Goal: Complete application form: Complete application form

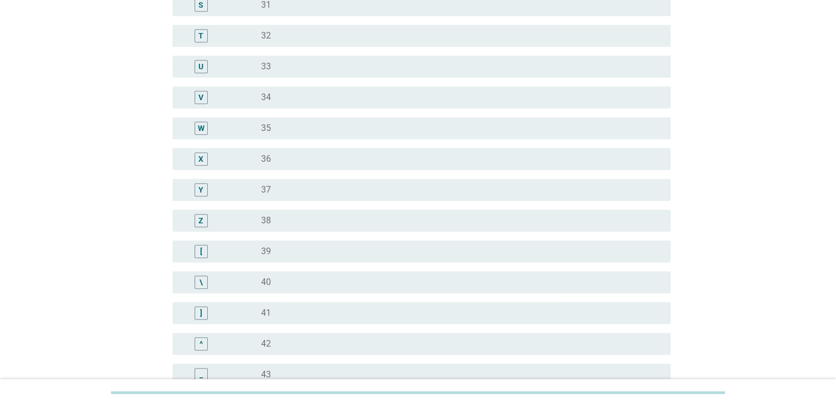
scroll to position [769, 0]
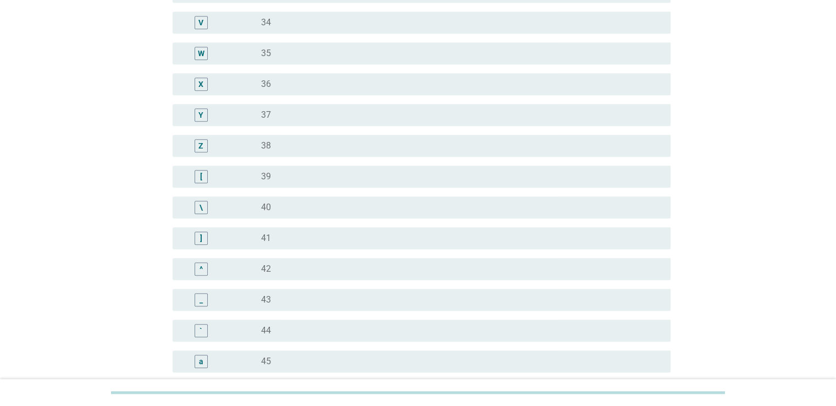
click at [201, 242] on div "]" at bounding box center [201, 238] width 2 height 12
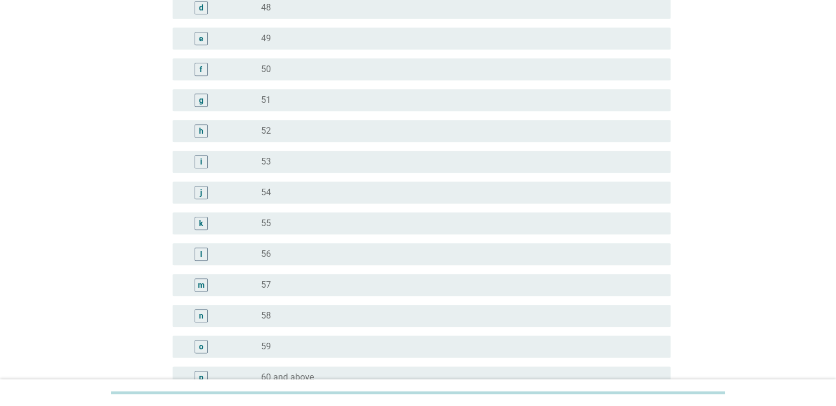
scroll to position [1339, 0]
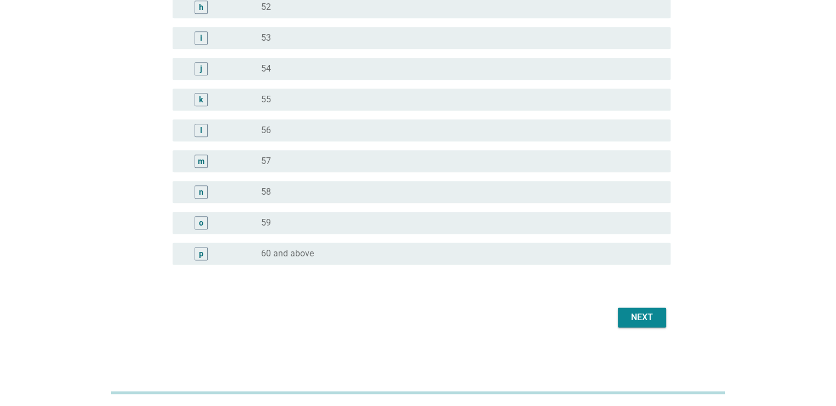
click at [645, 315] on div "Next" at bounding box center [641, 316] width 31 height 13
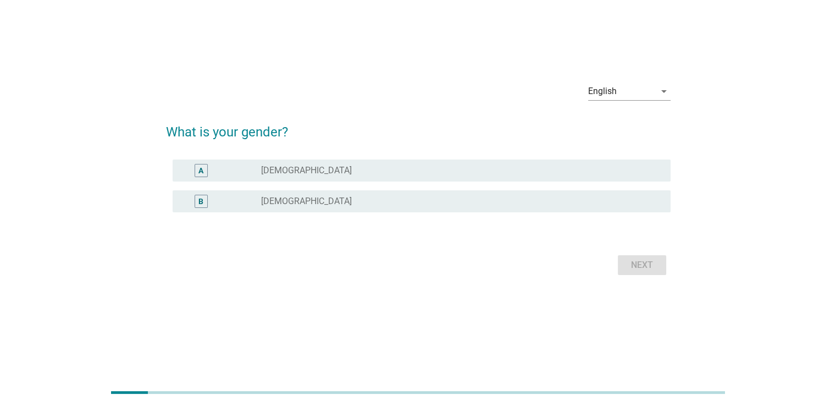
scroll to position [0, 0]
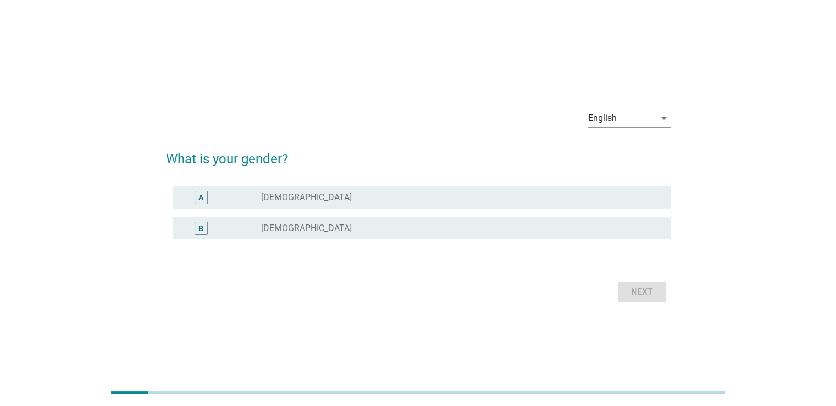
click at [216, 201] on div "A" at bounding box center [201, 197] width 40 height 13
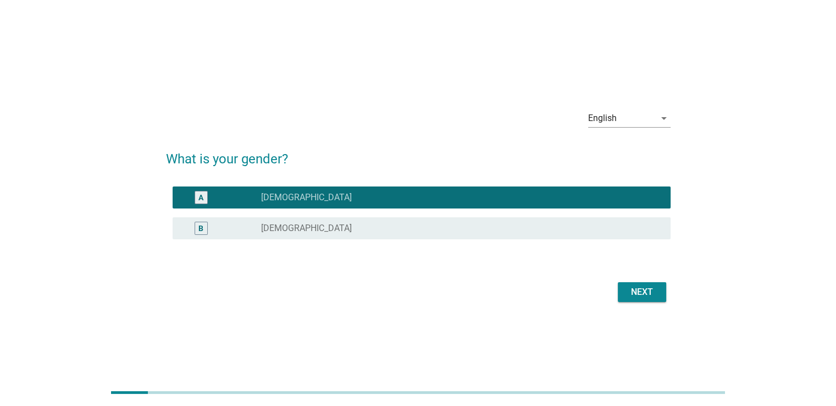
click at [637, 296] on div "Next" at bounding box center [641, 291] width 31 height 13
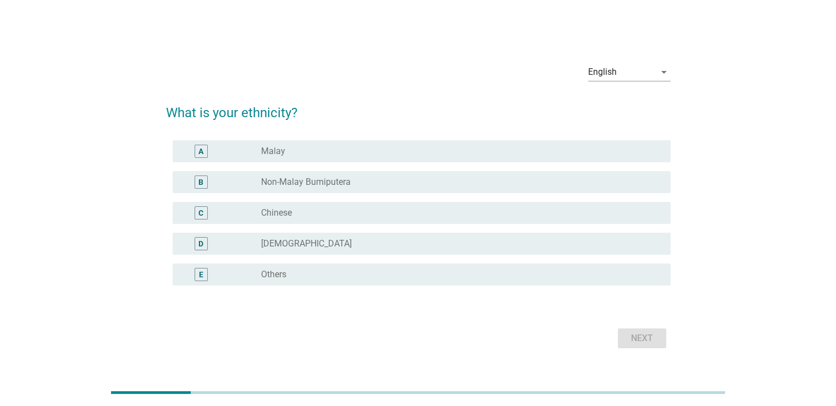
click at [286, 212] on label "Chinese" at bounding box center [276, 212] width 31 height 11
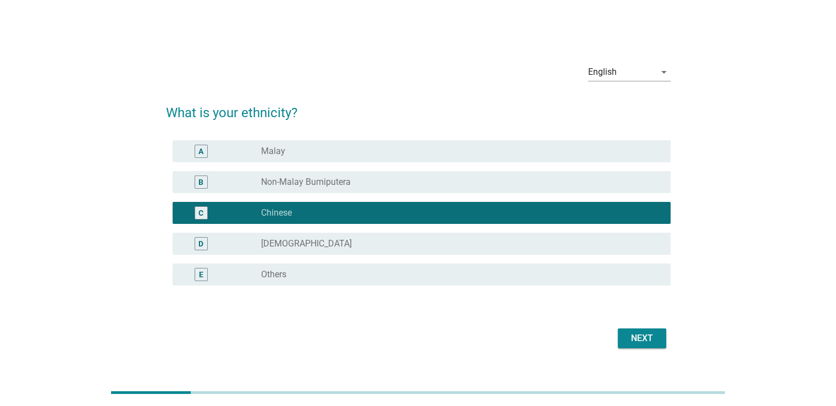
click at [646, 338] on div "Next" at bounding box center [641, 337] width 31 height 13
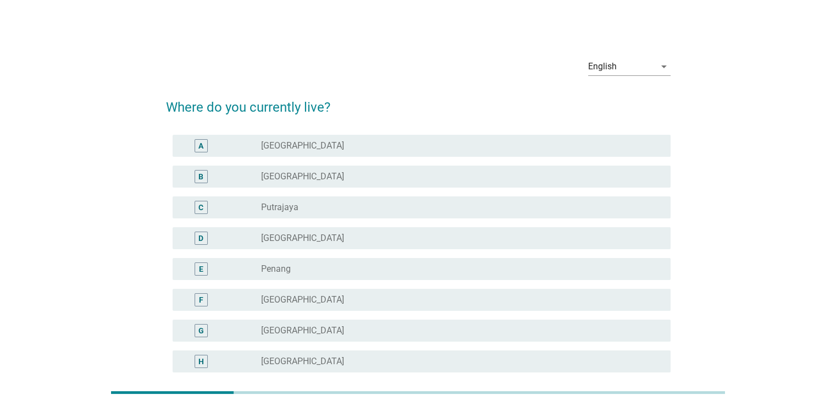
click at [288, 150] on label "[GEOGRAPHIC_DATA]" at bounding box center [302, 145] width 83 height 11
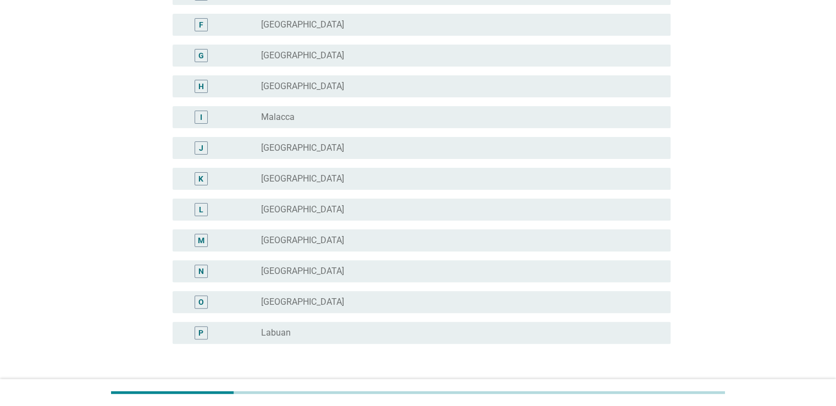
scroll to position [354, 0]
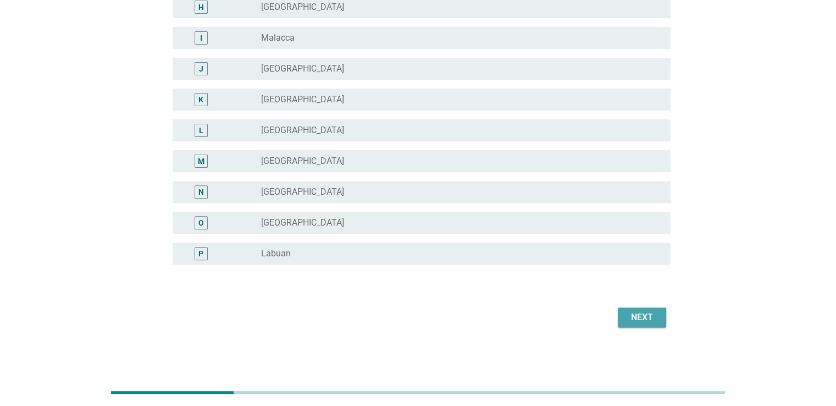
click at [634, 317] on div "Next" at bounding box center [641, 316] width 31 height 13
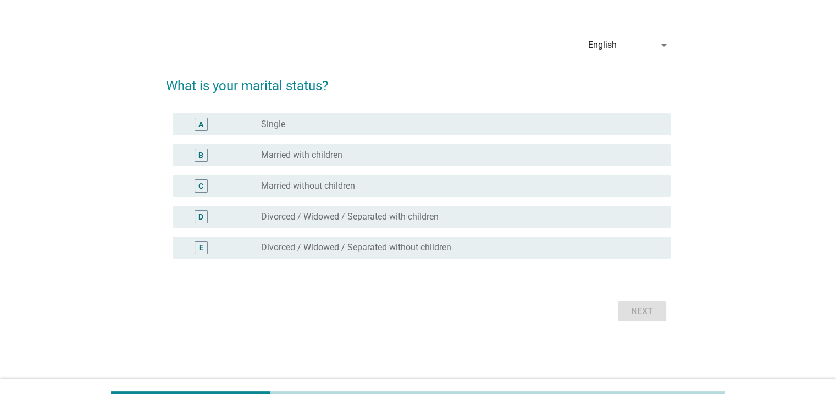
scroll to position [0, 0]
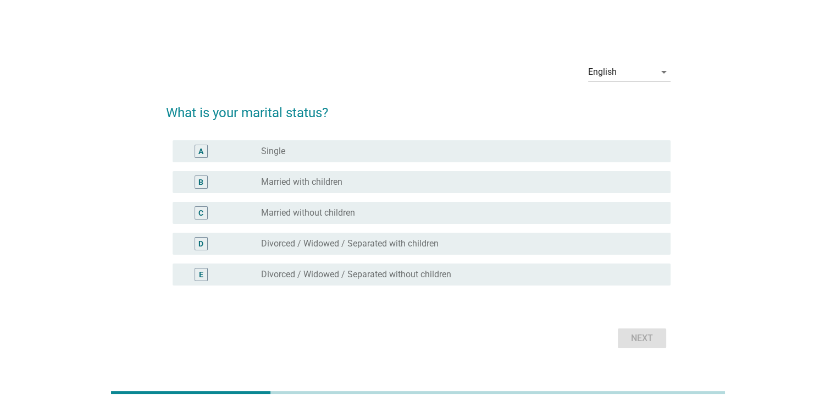
click at [321, 184] on label "Married with children" at bounding box center [301, 181] width 81 height 11
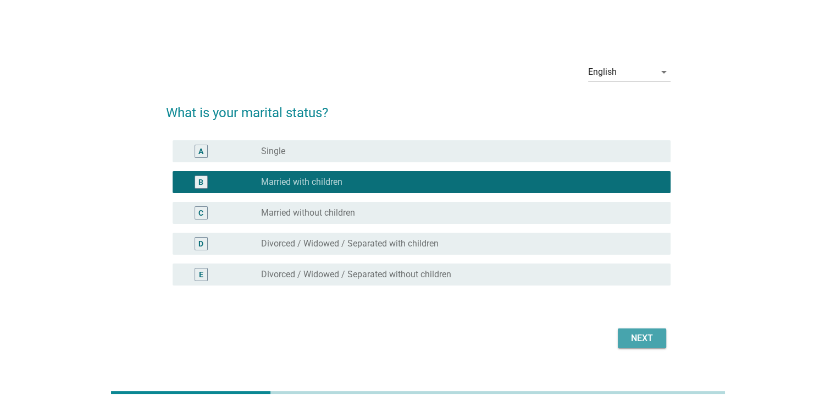
click at [642, 337] on div "Next" at bounding box center [641, 337] width 31 height 13
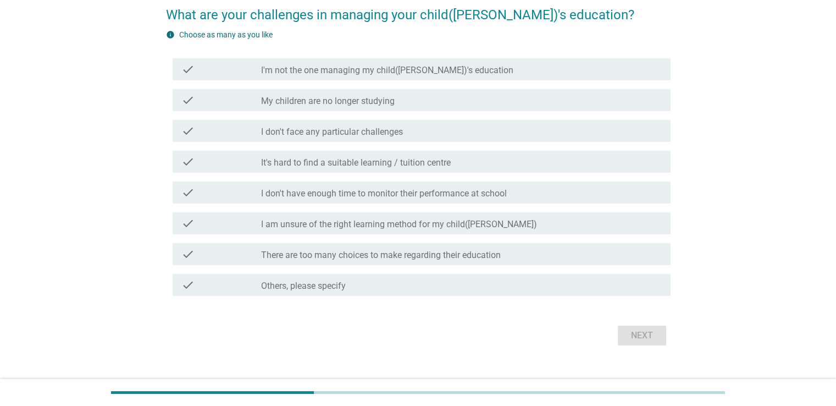
scroll to position [110, 0]
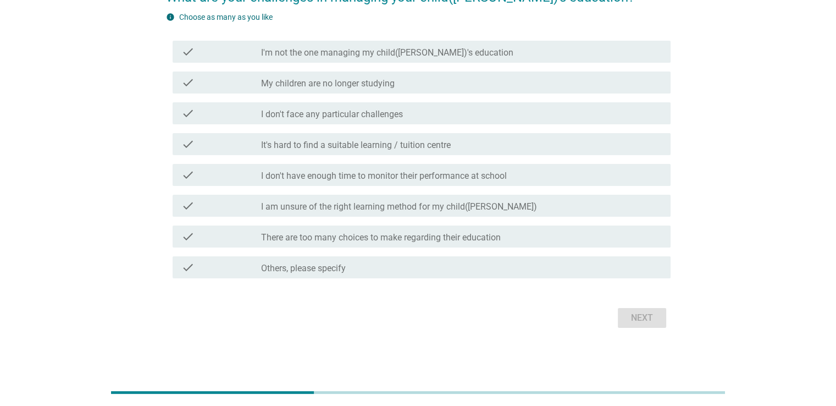
click at [312, 179] on label "I don't have enough time to monitor their performance at school" at bounding box center [384, 175] width 246 height 11
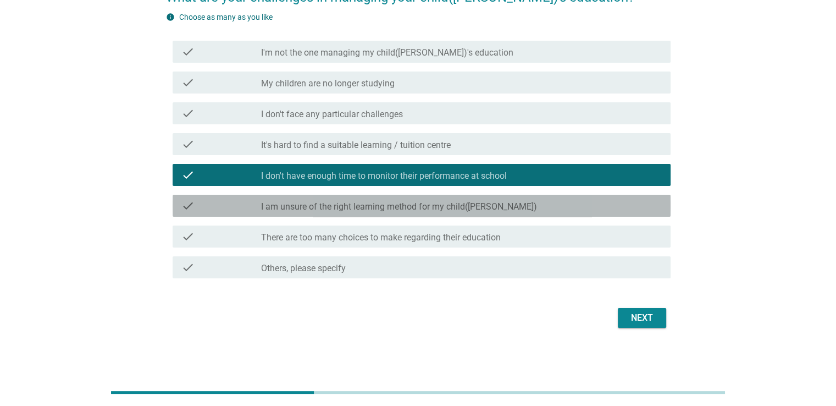
click at [315, 207] on label "I am unsure of the right learning method for my child([PERSON_NAME])" at bounding box center [399, 206] width 276 height 11
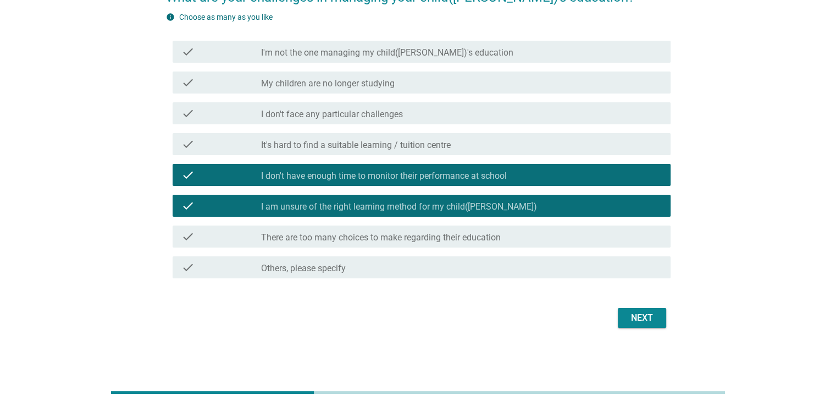
click at [337, 234] on label "There are too many choices to make regarding their education" at bounding box center [381, 237] width 240 height 11
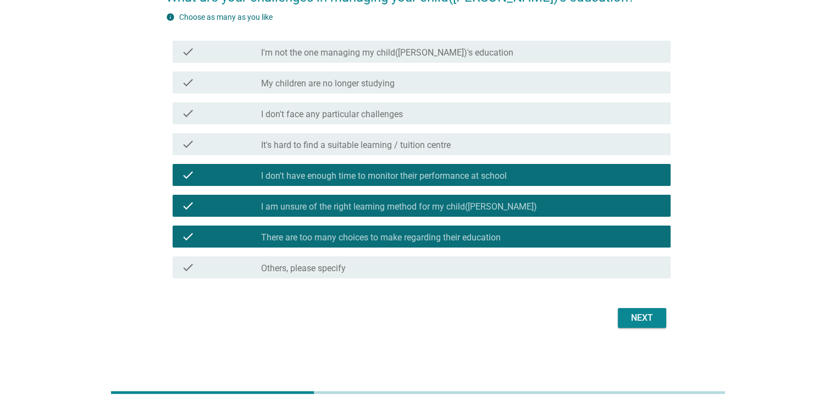
click at [647, 317] on div "Next" at bounding box center [641, 317] width 31 height 13
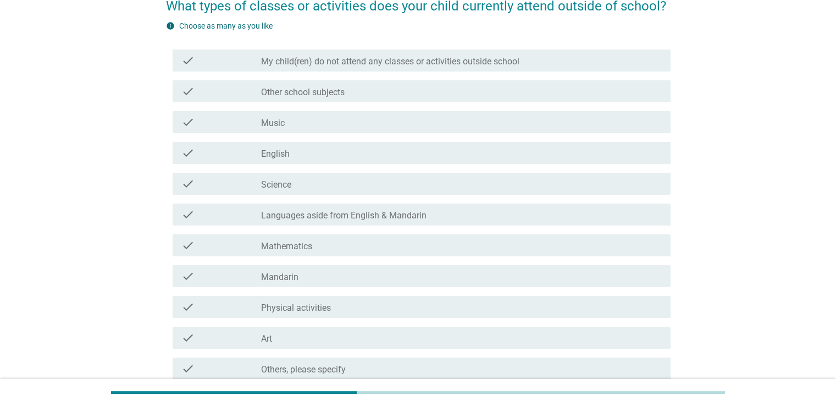
scroll to position [0, 0]
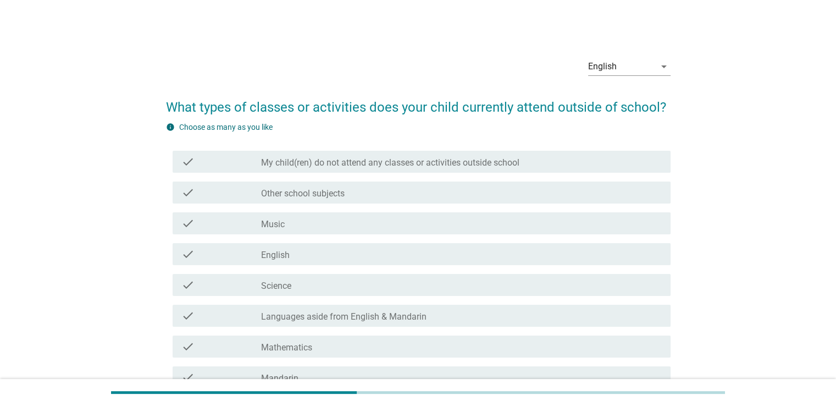
click at [334, 160] on label "My child(ren) do not attend any classes or activities outside school" at bounding box center [390, 162] width 258 height 11
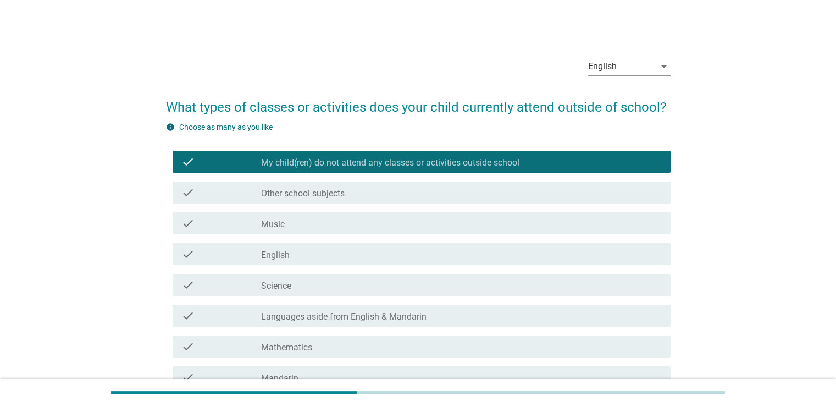
scroll to position [55, 0]
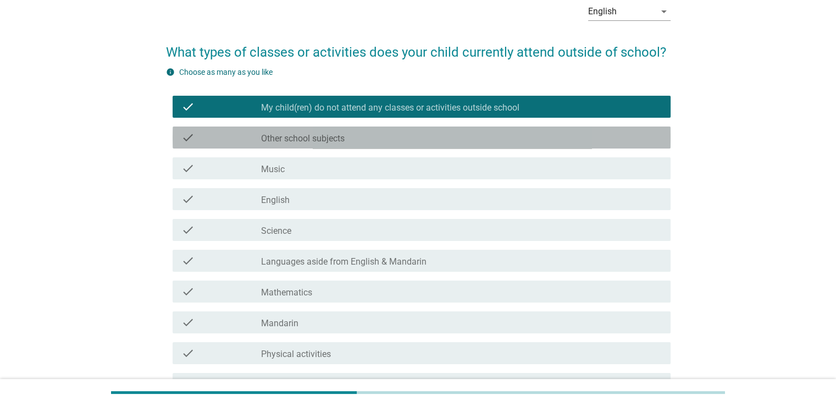
click at [360, 138] on div "check_box_outline_blank Other school subjects" at bounding box center [461, 137] width 400 height 13
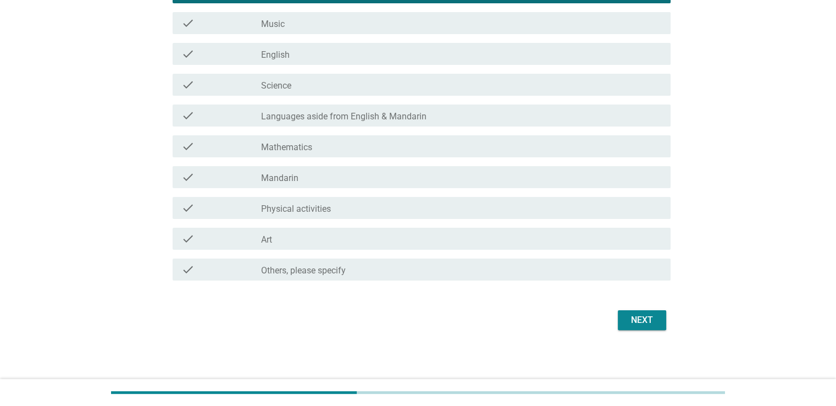
scroll to position [203, 0]
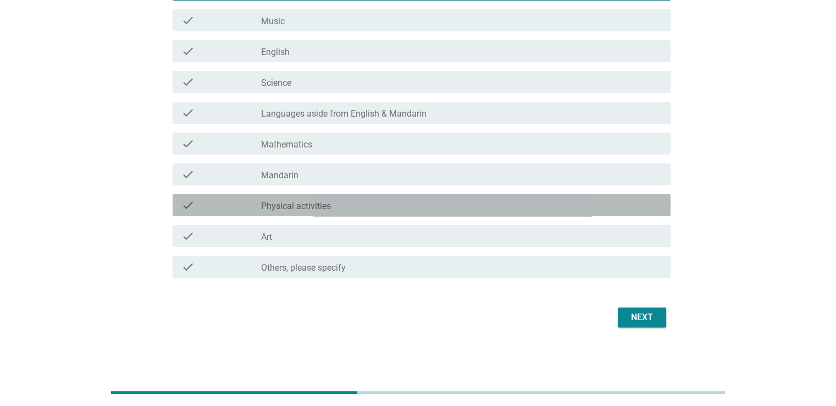
click at [328, 206] on label "Physical activities" at bounding box center [296, 206] width 70 height 11
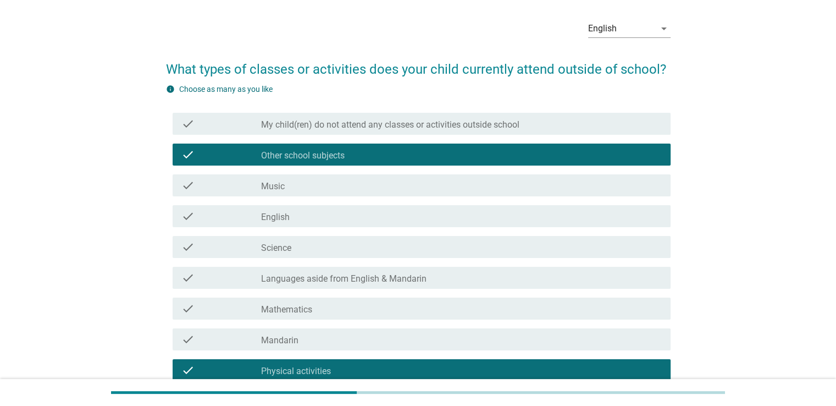
scroll to position [148, 0]
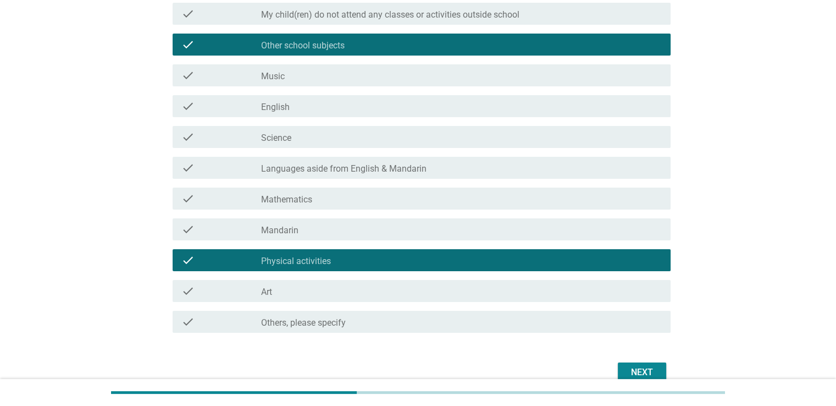
click at [360, 258] on div "check_box Physical activities" at bounding box center [461, 259] width 400 height 13
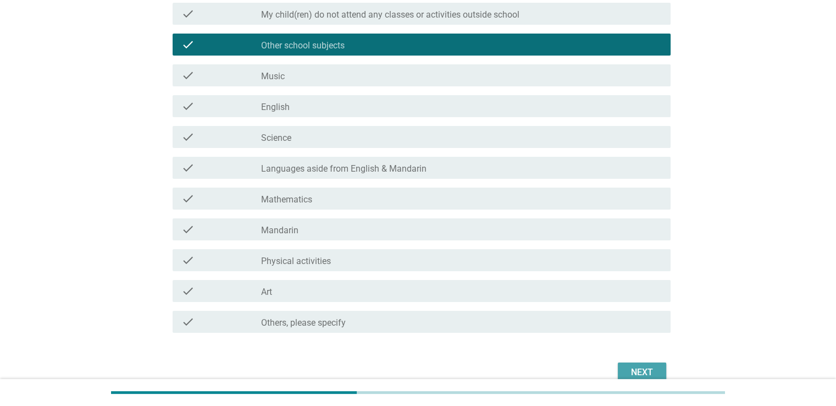
click at [643, 369] on div "Next" at bounding box center [641, 371] width 31 height 13
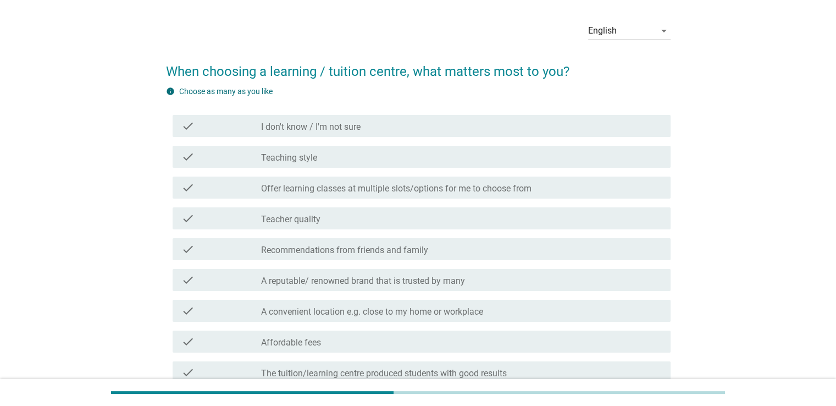
scroll to position [55, 0]
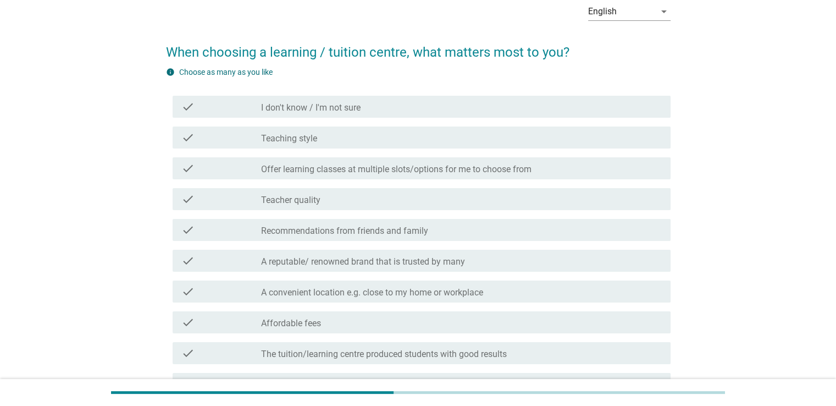
click at [363, 172] on label "Offer learning classes at multiple slots/options for me to choose from" at bounding box center [396, 169] width 270 height 11
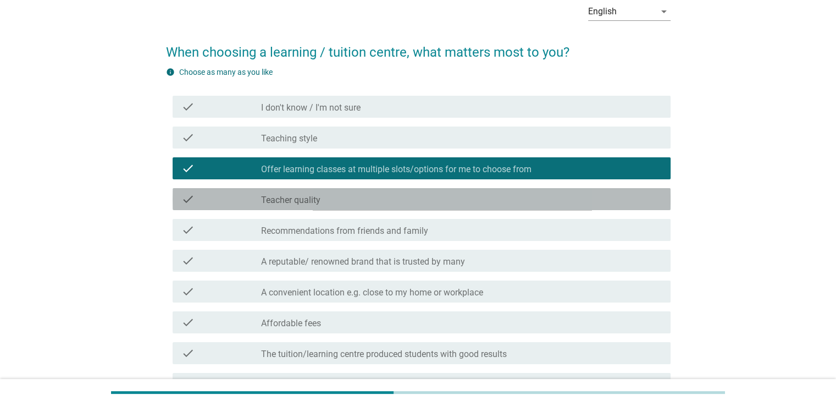
click at [361, 199] on div "check_box_outline_blank Teacher quality" at bounding box center [461, 198] width 400 height 13
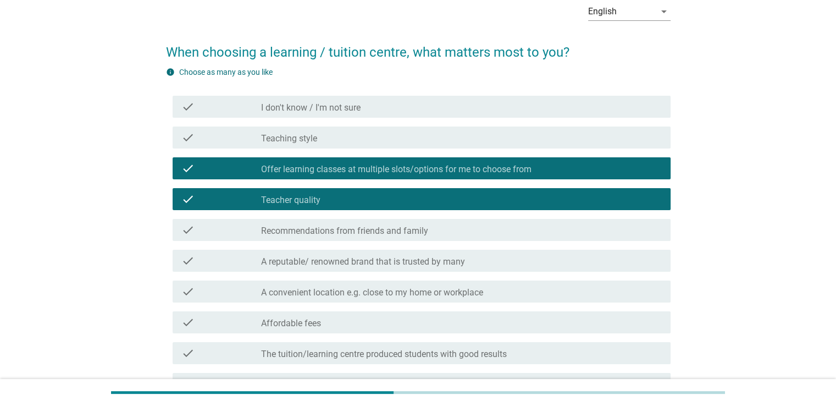
scroll to position [110, 0]
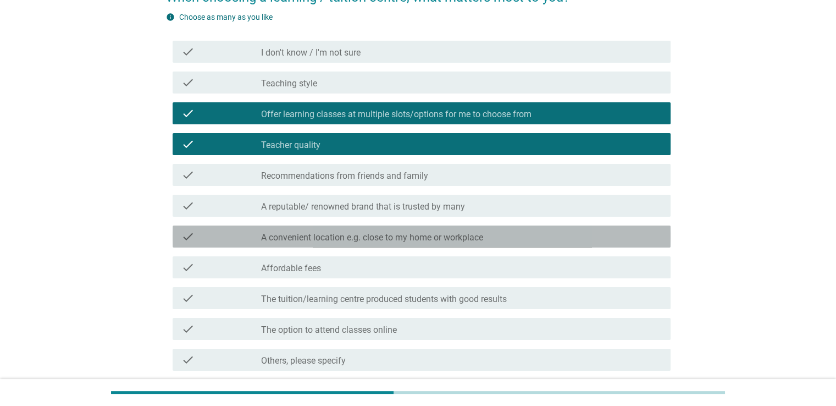
click at [359, 235] on label "A convenient location e.g. close to my home or workplace" at bounding box center [372, 237] width 222 height 11
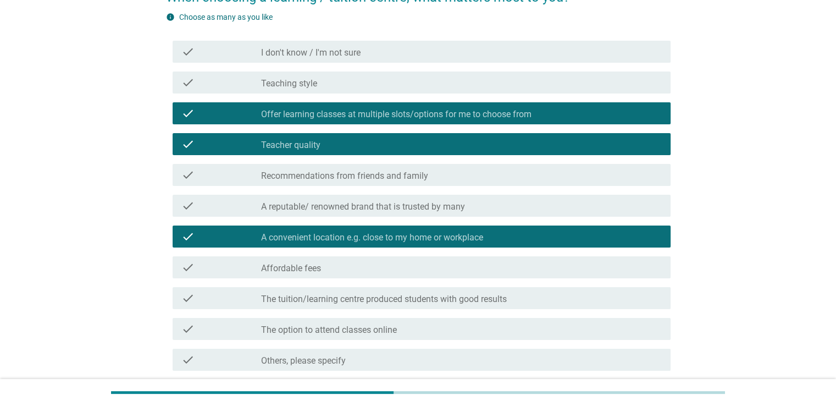
click at [358, 208] on label "A reputable/ renowned brand that is trusted by many" at bounding box center [363, 206] width 204 height 11
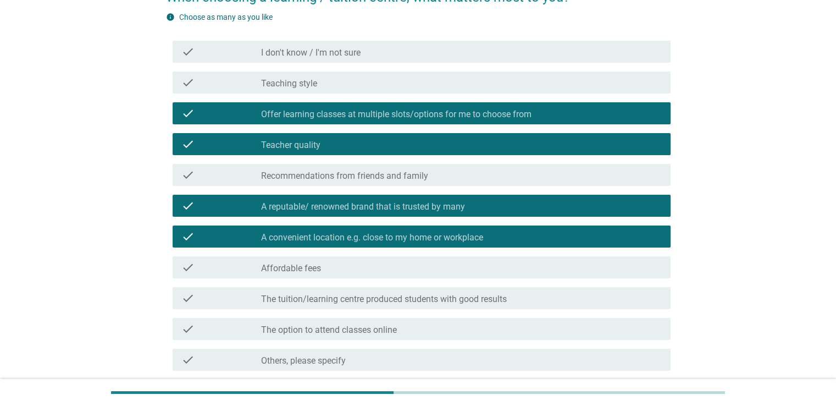
click at [339, 211] on label "A reputable/ renowned brand that is trusted by many" at bounding box center [363, 206] width 204 height 11
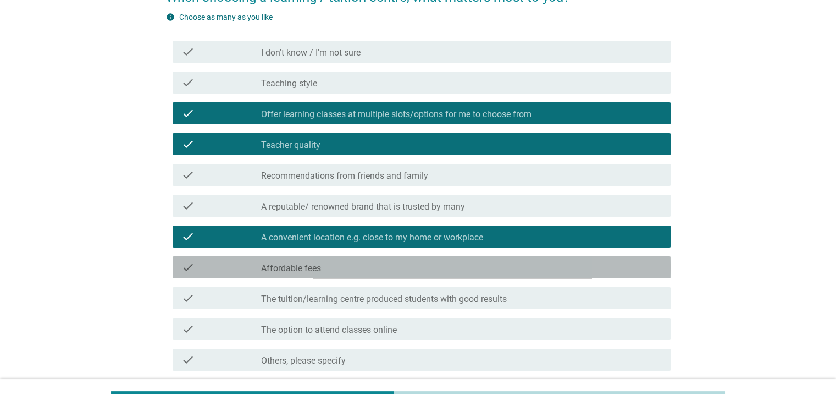
click at [334, 273] on div "check check_box_outline_blank Affordable fees" at bounding box center [422, 267] width 498 height 22
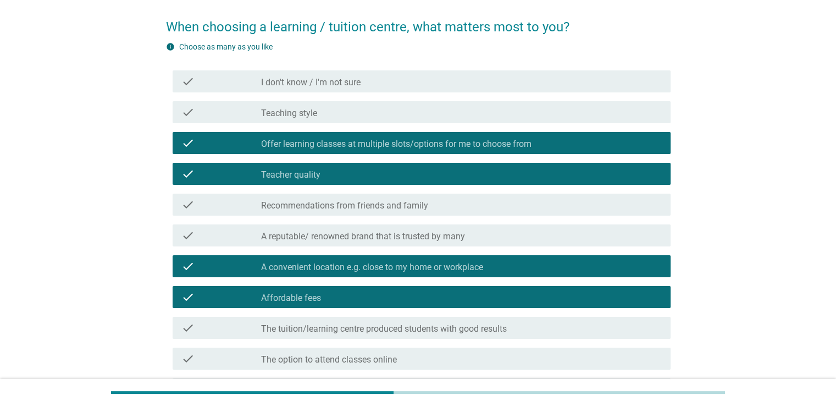
scroll to position [203, 0]
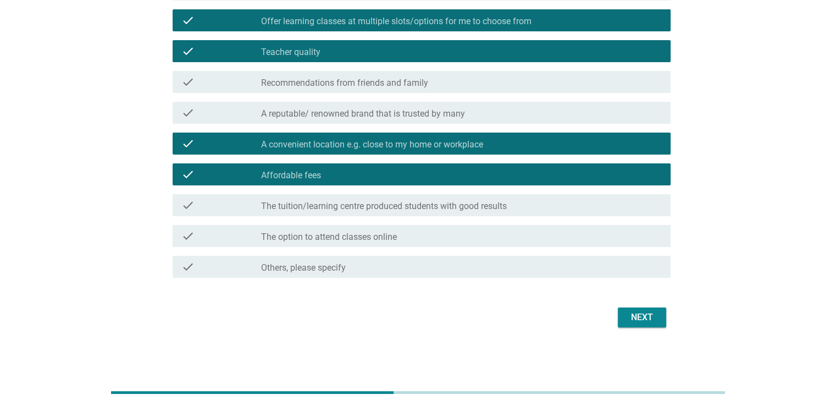
click at [632, 319] on div "Next" at bounding box center [641, 316] width 31 height 13
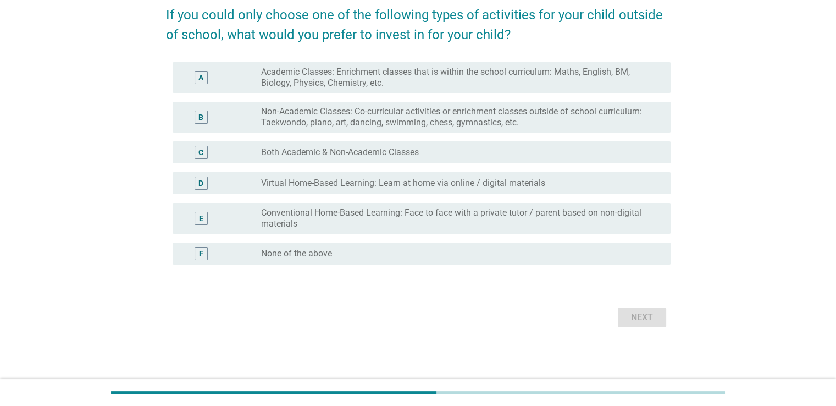
scroll to position [0, 0]
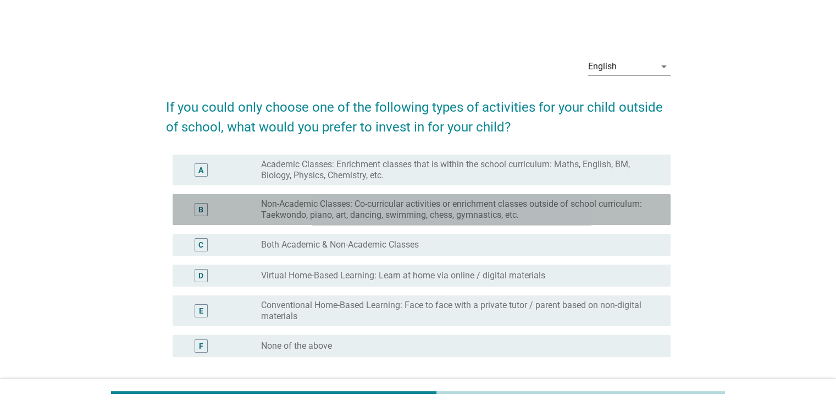
click at [331, 209] on label "Non-Academic Classes: Co-curricular activities or enrichment classes outside of…" at bounding box center [456, 209] width 391 height 22
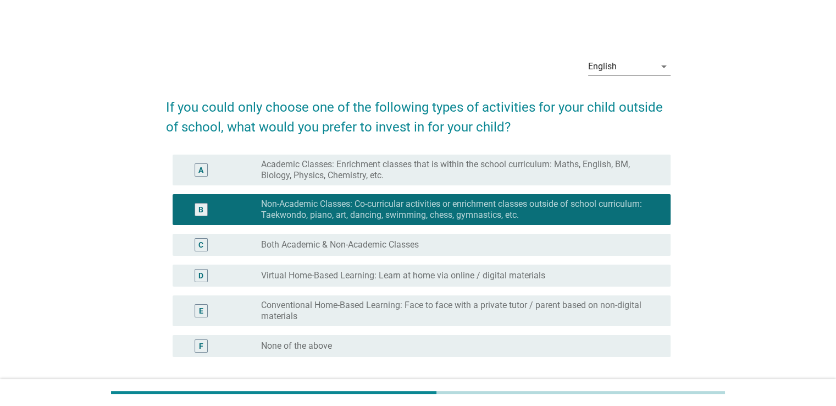
click at [314, 243] on label "Both Academic & Non-Academic Classes" at bounding box center [340, 244] width 158 height 11
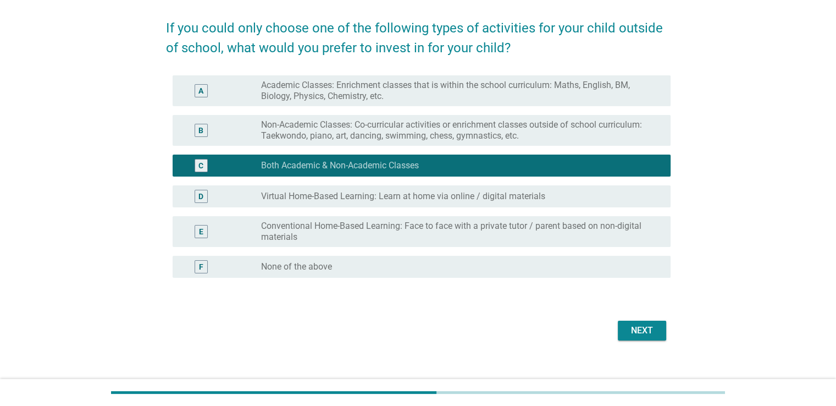
scroll to position [92, 0]
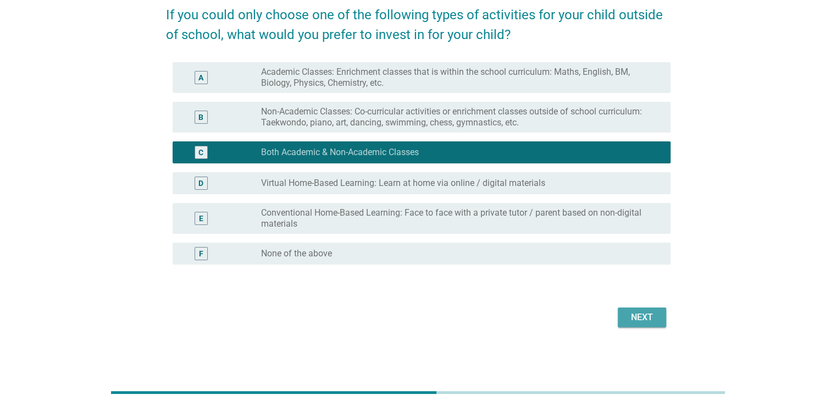
click at [649, 314] on div "Next" at bounding box center [641, 316] width 31 height 13
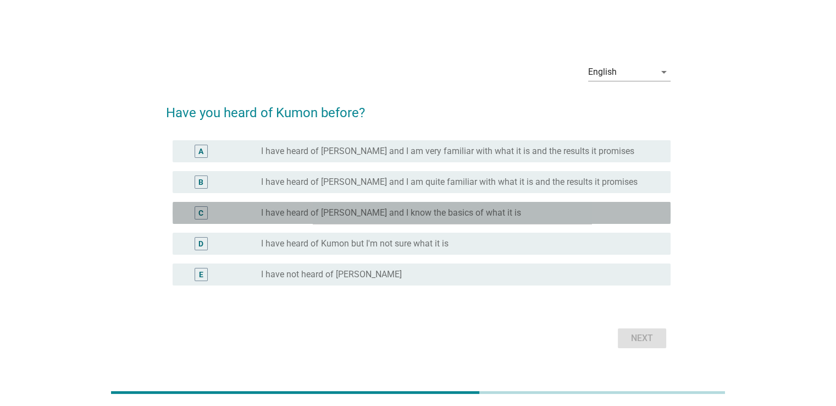
click at [342, 214] on label "I have heard of [PERSON_NAME] and I know the basics of what it is" at bounding box center [391, 212] width 260 height 11
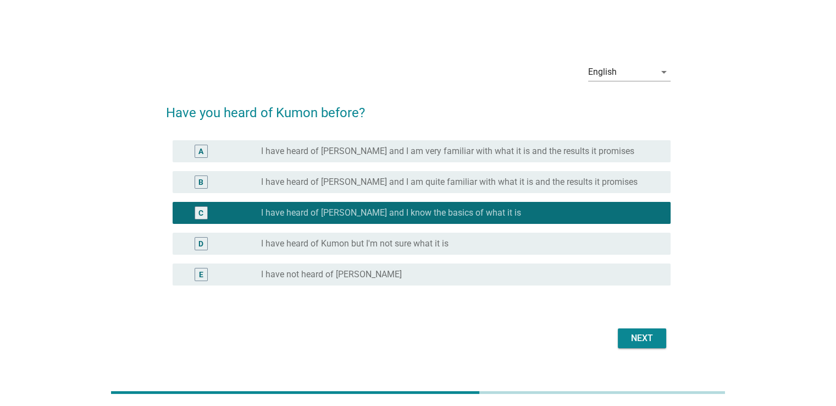
click at [632, 340] on div "Next" at bounding box center [641, 337] width 31 height 13
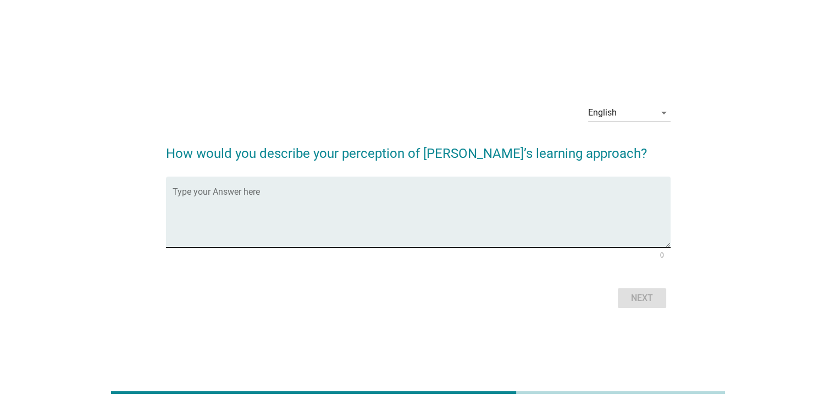
click at [367, 191] on textarea "Type your Answer here" at bounding box center [422, 219] width 498 height 58
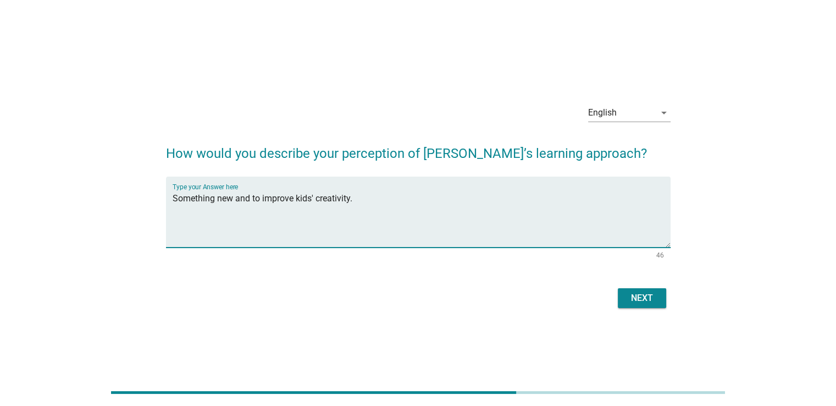
type textarea "Something new and to improve kids' creativity."
click at [629, 298] on div "Next" at bounding box center [641, 297] width 31 height 13
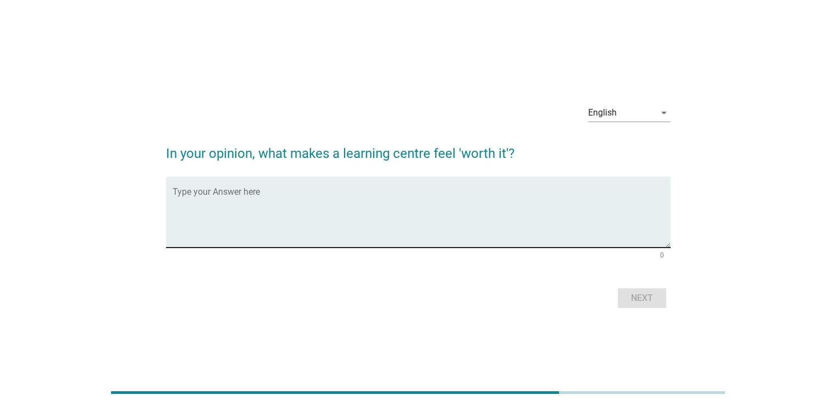
click at [408, 212] on textarea "Type your Answer here" at bounding box center [422, 219] width 498 height 58
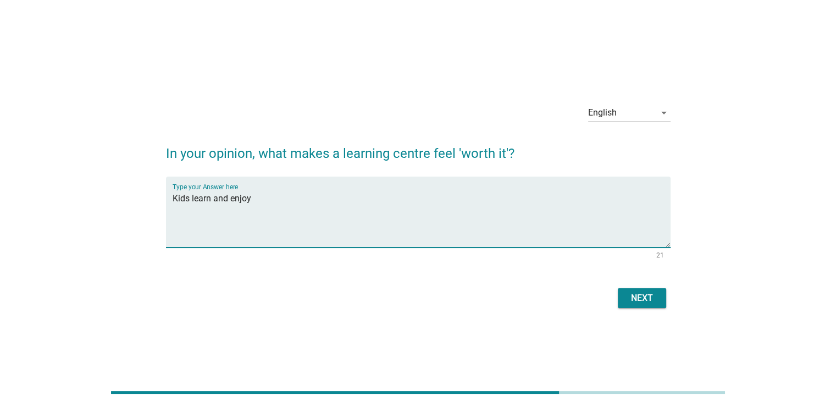
type textarea "Kids learn and enjoy"
click at [634, 298] on div "Next" at bounding box center [641, 297] width 31 height 13
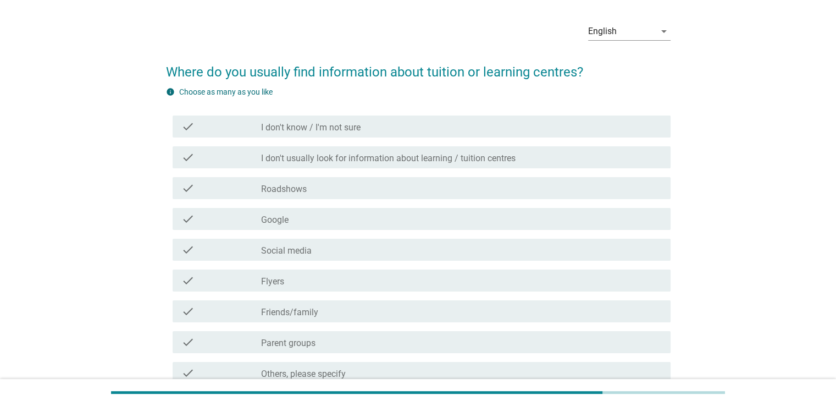
scroll to position [55, 0]
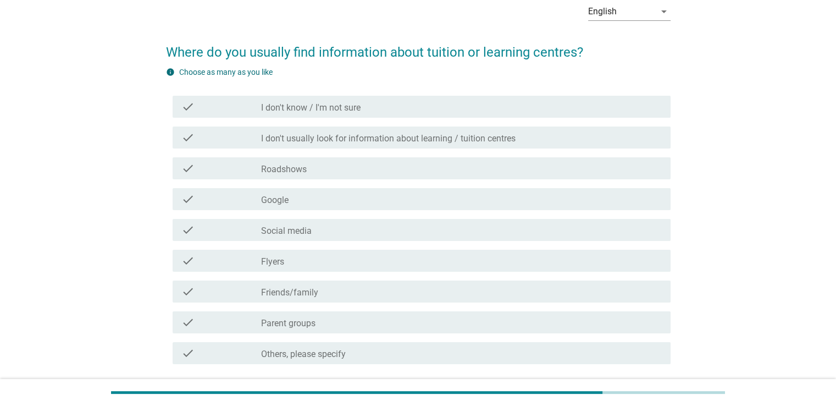
click at [305, 201] on div "check_box_outline_blank Google" at bounding box center [461, 198] width 400 height 13
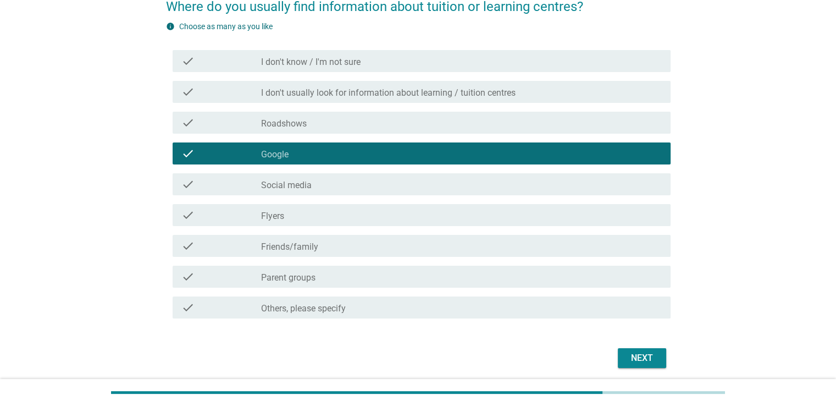
scroll to position [141, 0]
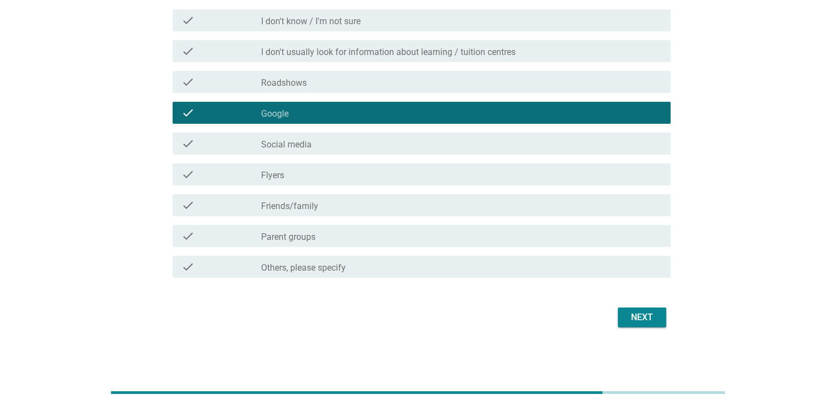
click at [646, 318] on div "Next" at bounding box center [641, 316] width 31 height 13
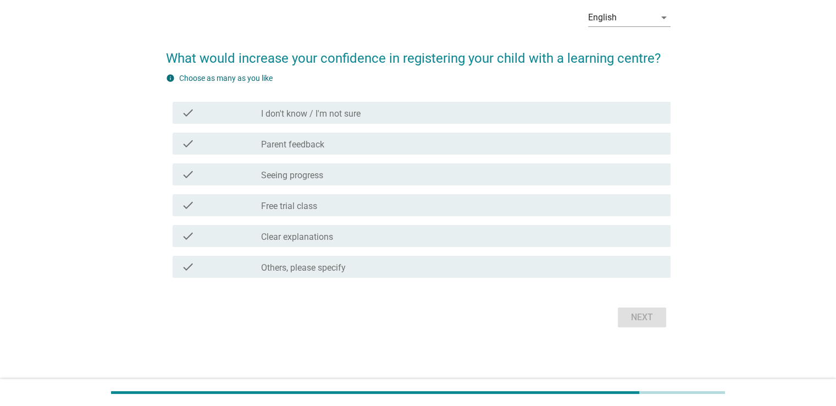
scroll to position [0, 0]
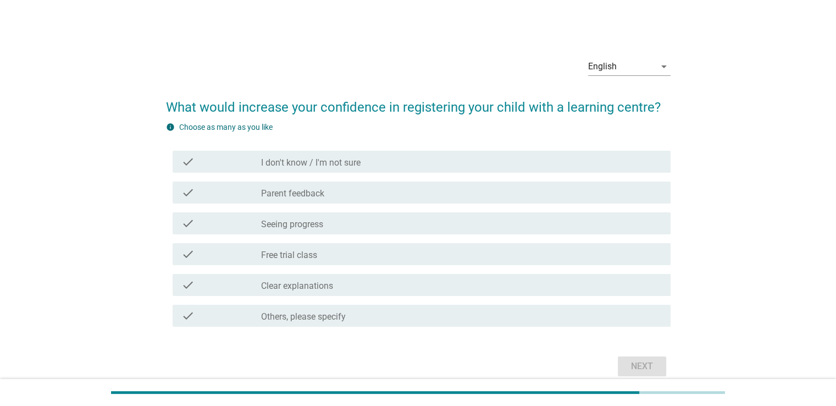
click at [317, 224] on label "Seeing progress" at bounding box center [292, 224] width 62 height 11
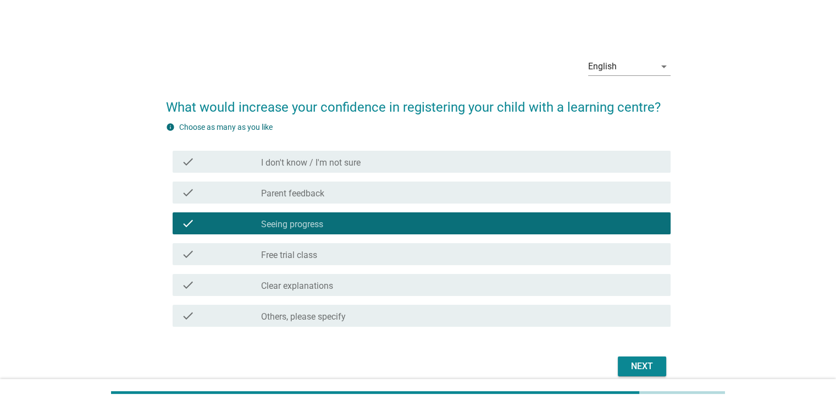
scroll to position [49, 0]
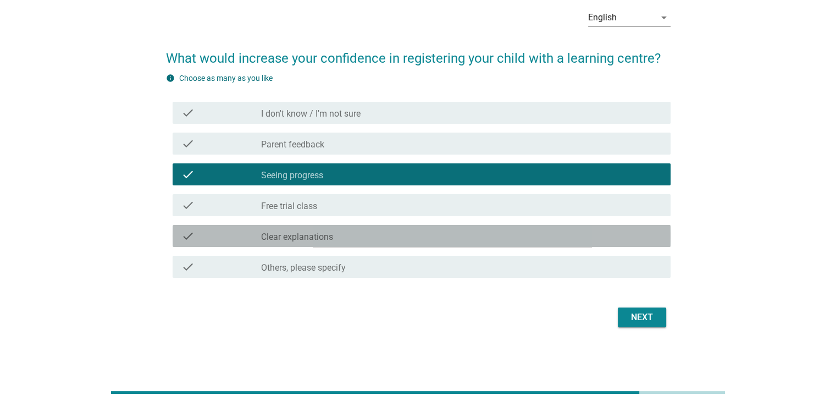
click at [302, 235] on label "Clear explanations" at bounding box center [297, 236] width 72 height 11
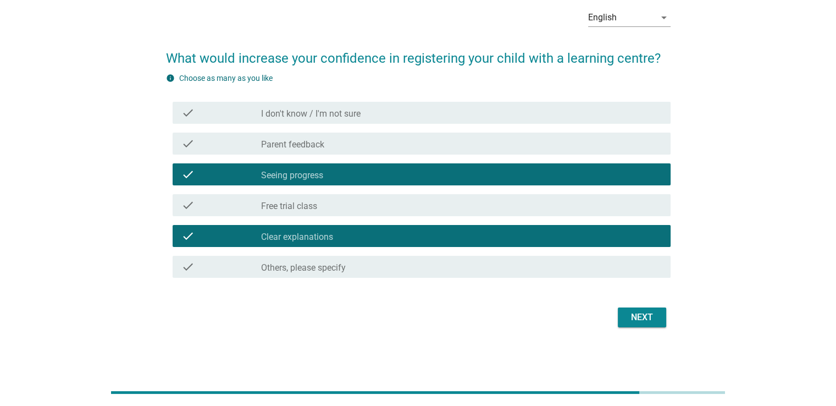
click at [642, 319] on div "Next" at bounding box center [641, 316] width 31 height 13
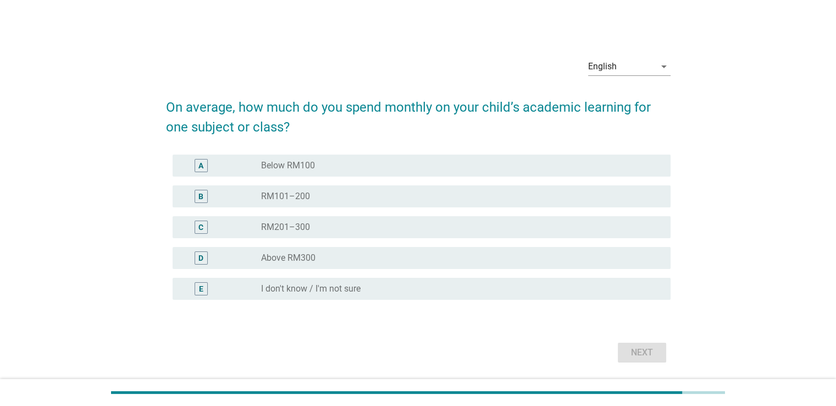
click at [317, 169] on div "radio_button_unchecked Below RM100" at bounding box center [456, 165] width 391 height 11
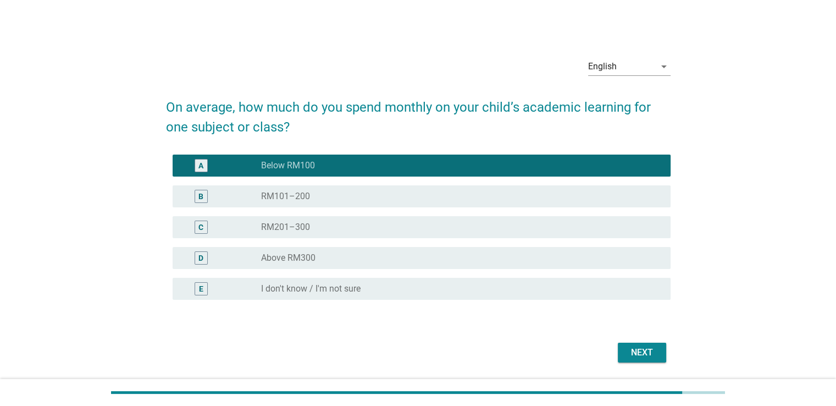
click at [644, 354] on div "Next" at bounding box center [641, 352] width 31 height 13
